Goal: Find specific page/section: Find specific page/section

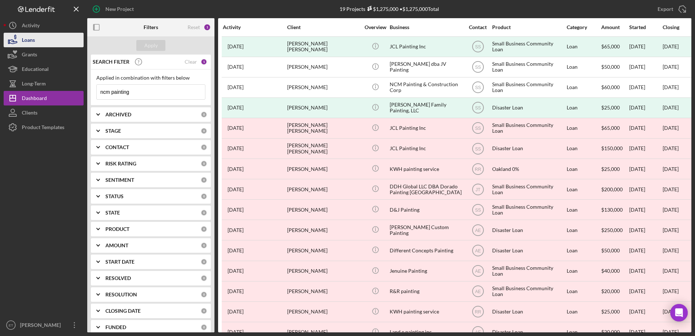
click at [38, 43] on button "Loans" at bounding box center [44, 40] width 80 height 15
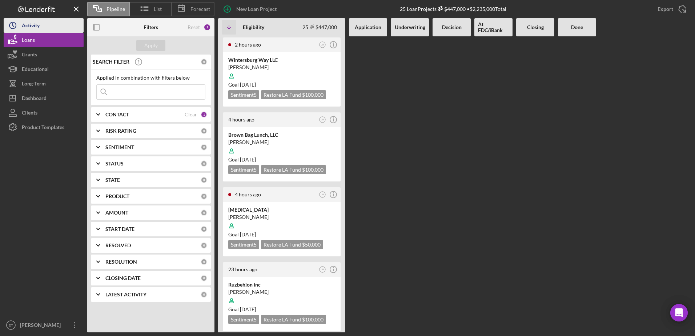
click at [51, 21] on button "Icon/History Activity" at bounding box center [44, 25] width 80 height 15
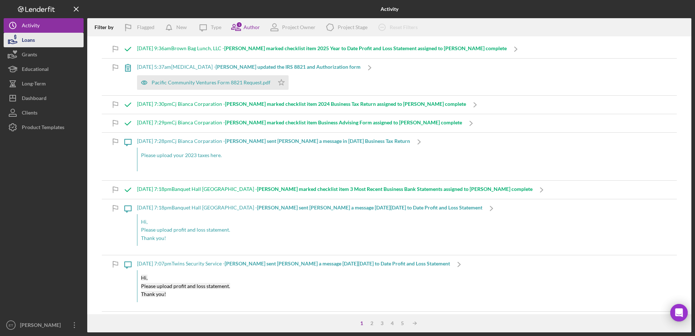
click at [24, 44] on div "Loans" at bounding box center [28, 41] width 13 height 16
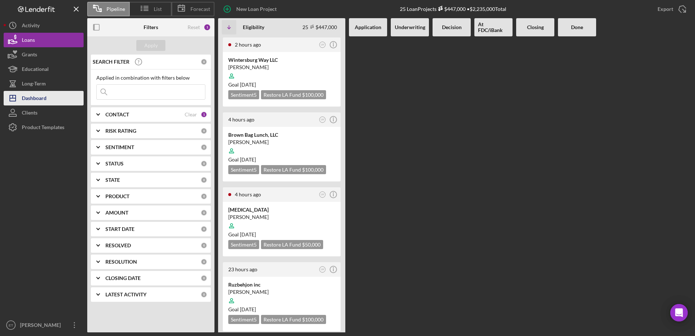
click at [37, 101] on div "Dashboard" at bounding box center [34, 99] width 25 height 16
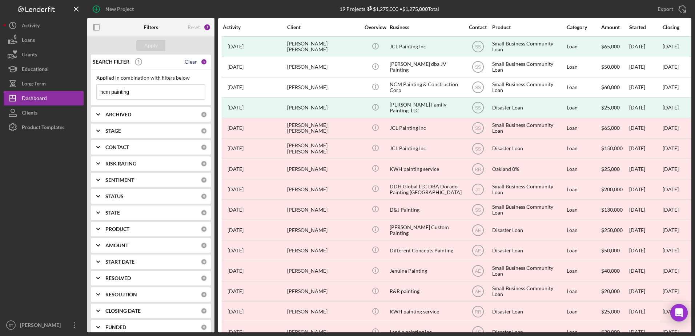
click at [187, 60] on div "Clear" at bounding box center [191, 62] width 12 height 6
click at [157, 48] on button "Apply" at bounding box center [150, 45] width 29 height 11
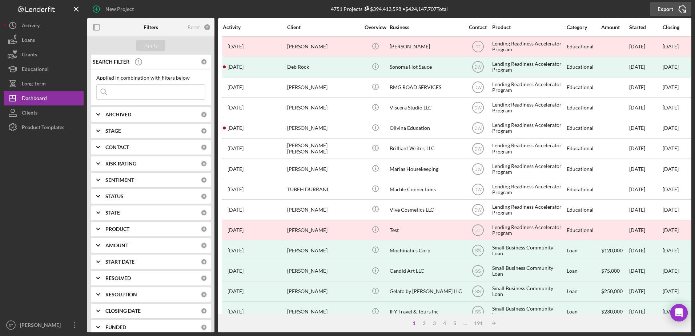
click at [678, 9] on icon "Icon/Export" at bounding box center [682, 9] width 18 height 18
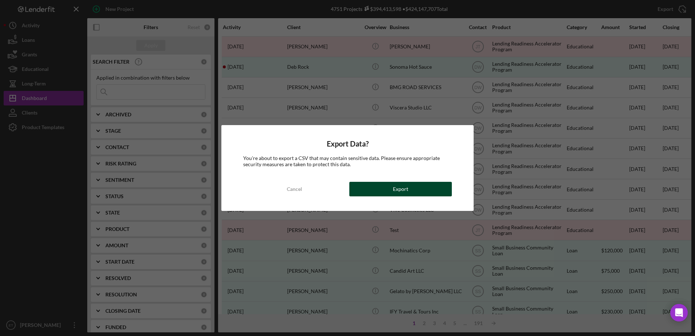
click at [418, 189] on button "Export" at bounding box center [400, 189] width 103 height 15
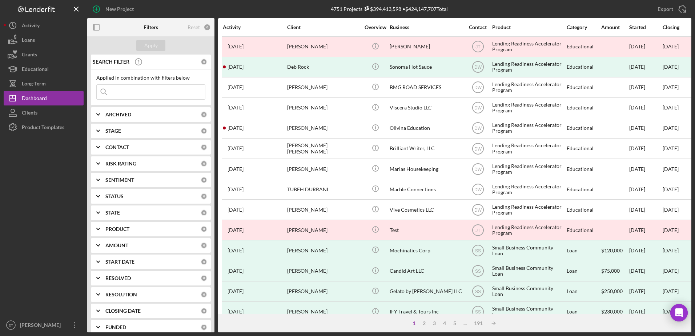
click at [68, 201] on div at bounding box center [44, 226] width 80 height 183
